Goal: Book appointment/travel/reservation

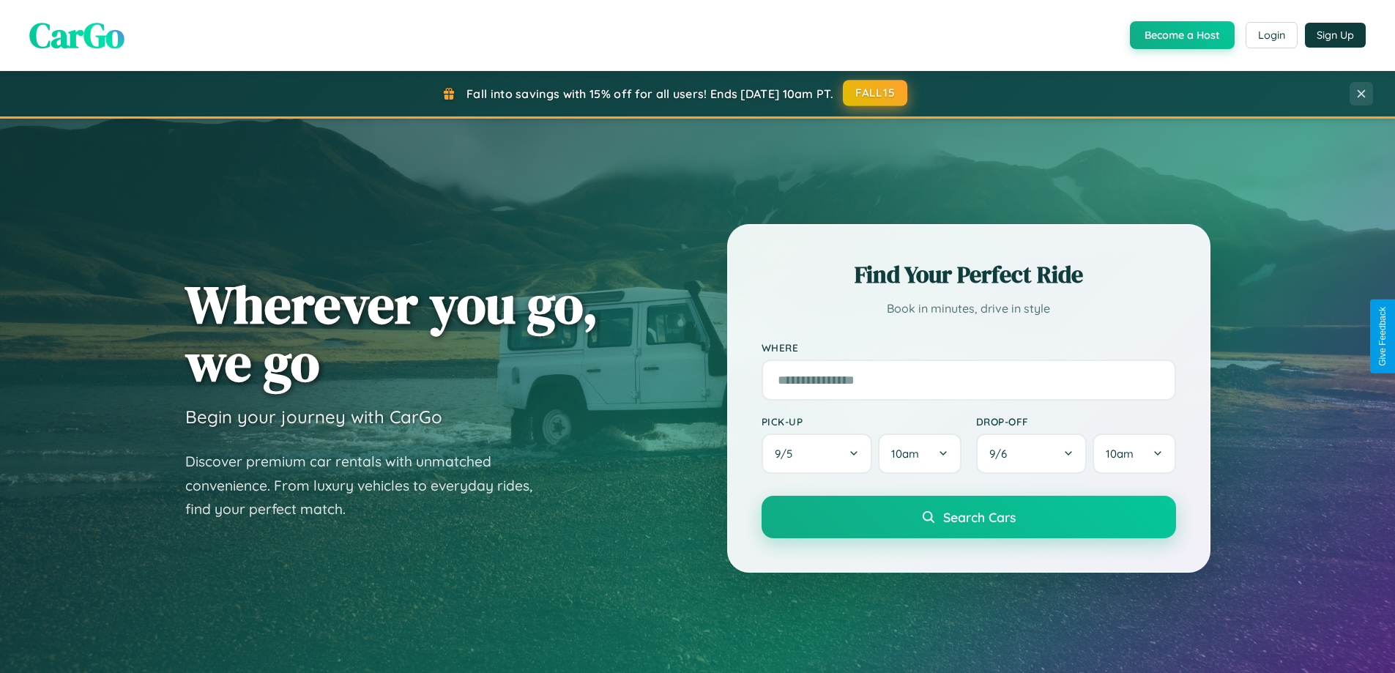
click at [876, 93] on button "FALL15" at bounding box center [875, 93] width 64 height 26
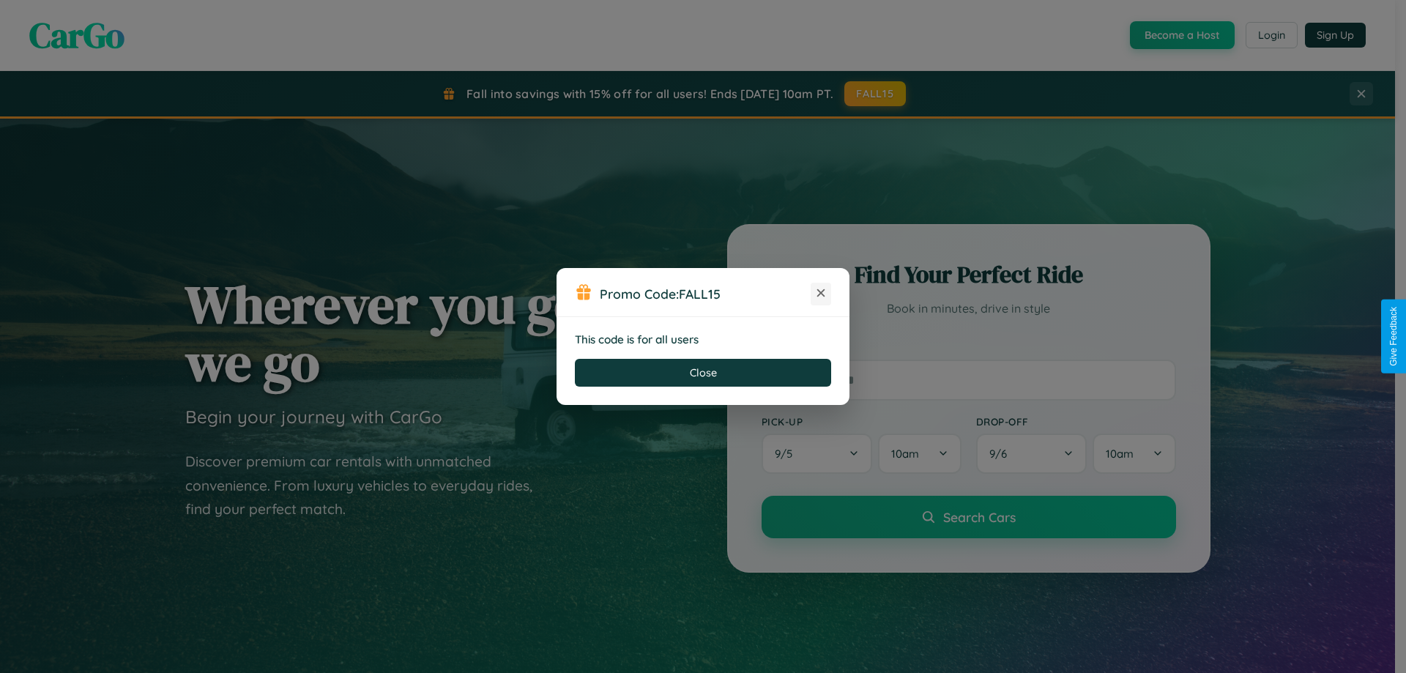
click at [821, 294] on icon at bounding box center [820, 292] width 15 height 15
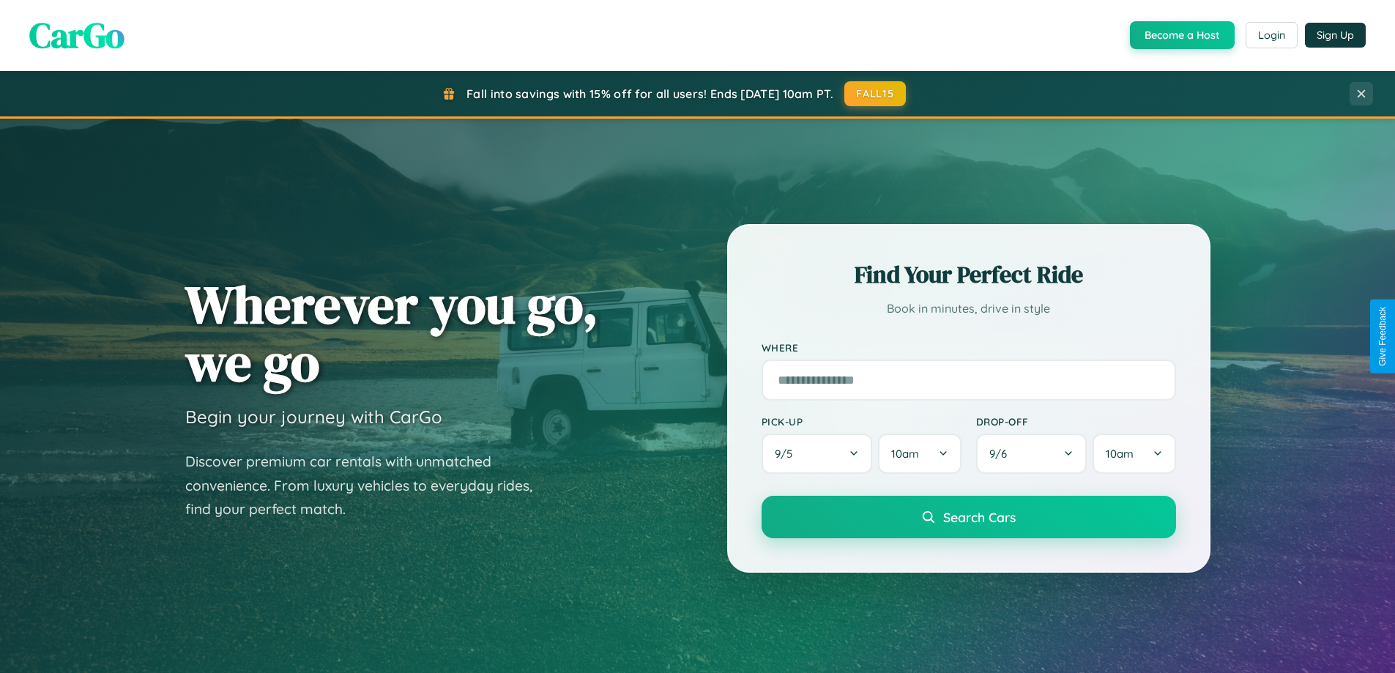
scroll to position [2352, 0]
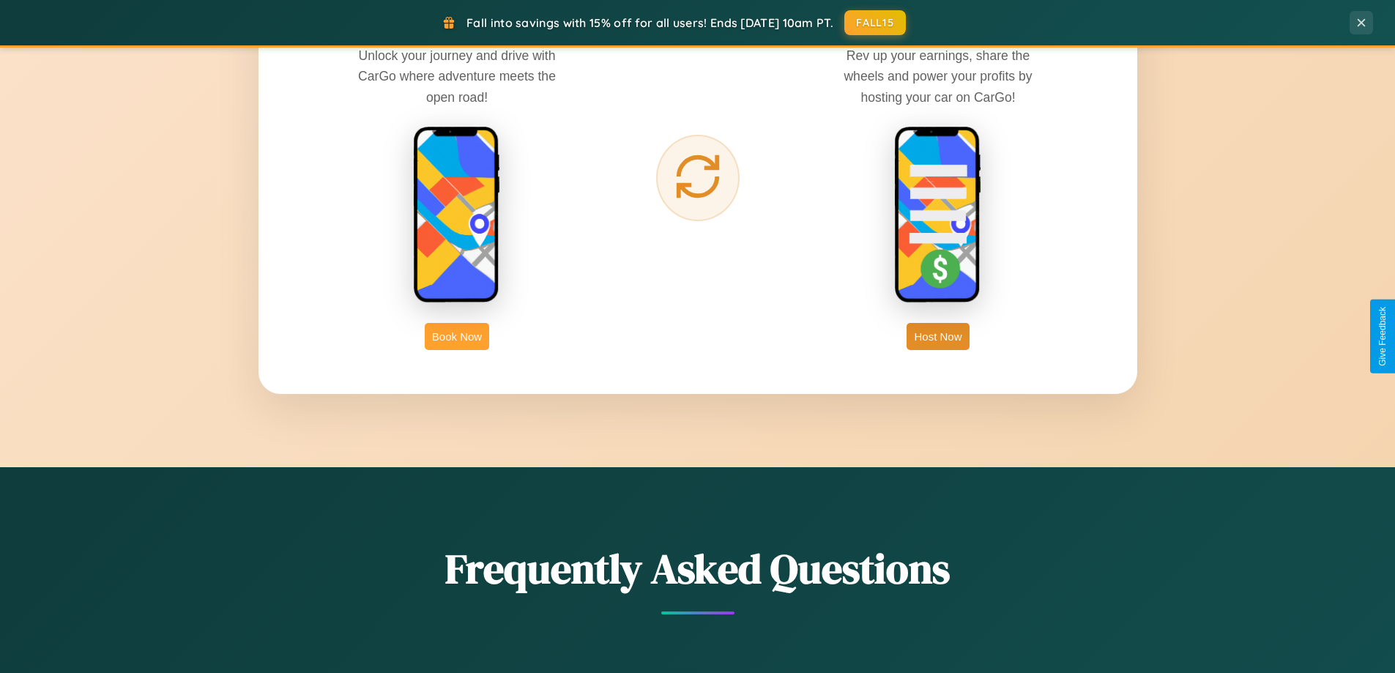
click at [457, 336] on button "Book Now" at bounding box center [457, 336] width 64 height 27
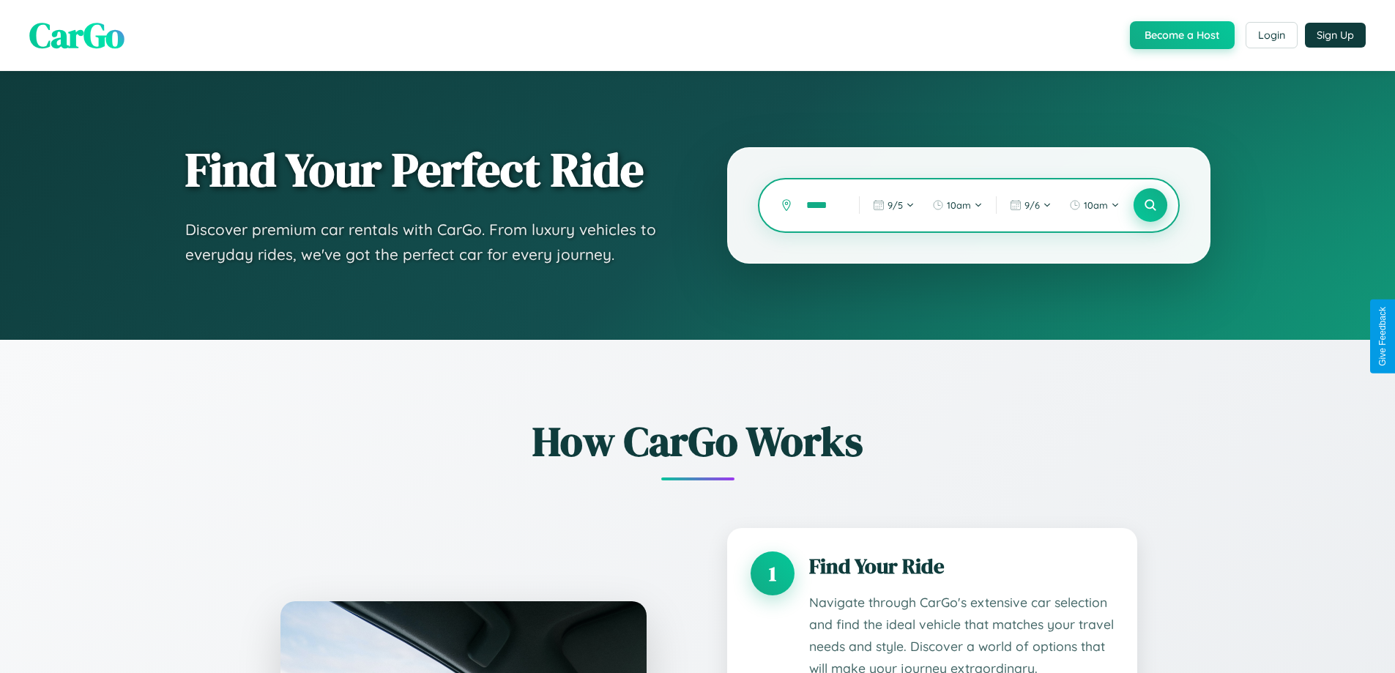
type input "*****"
click at [1149, 205] on icon at bounding box center [1150, 205] width 14 height 14
